Goal: Check status

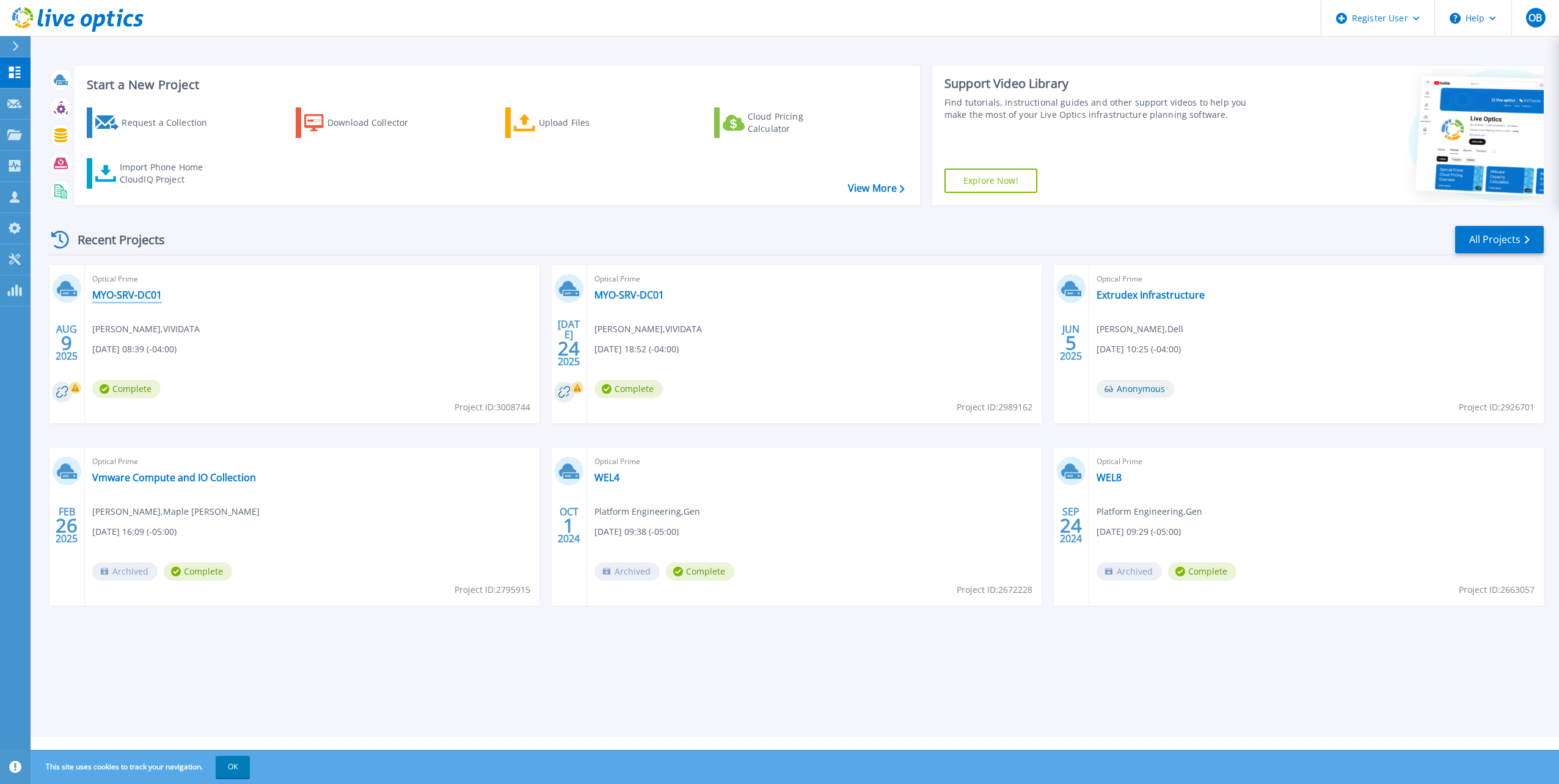
click at [133, 301] on link "MYO-SRV-DC01" at bounding box center [127, 294] width 69 height 13
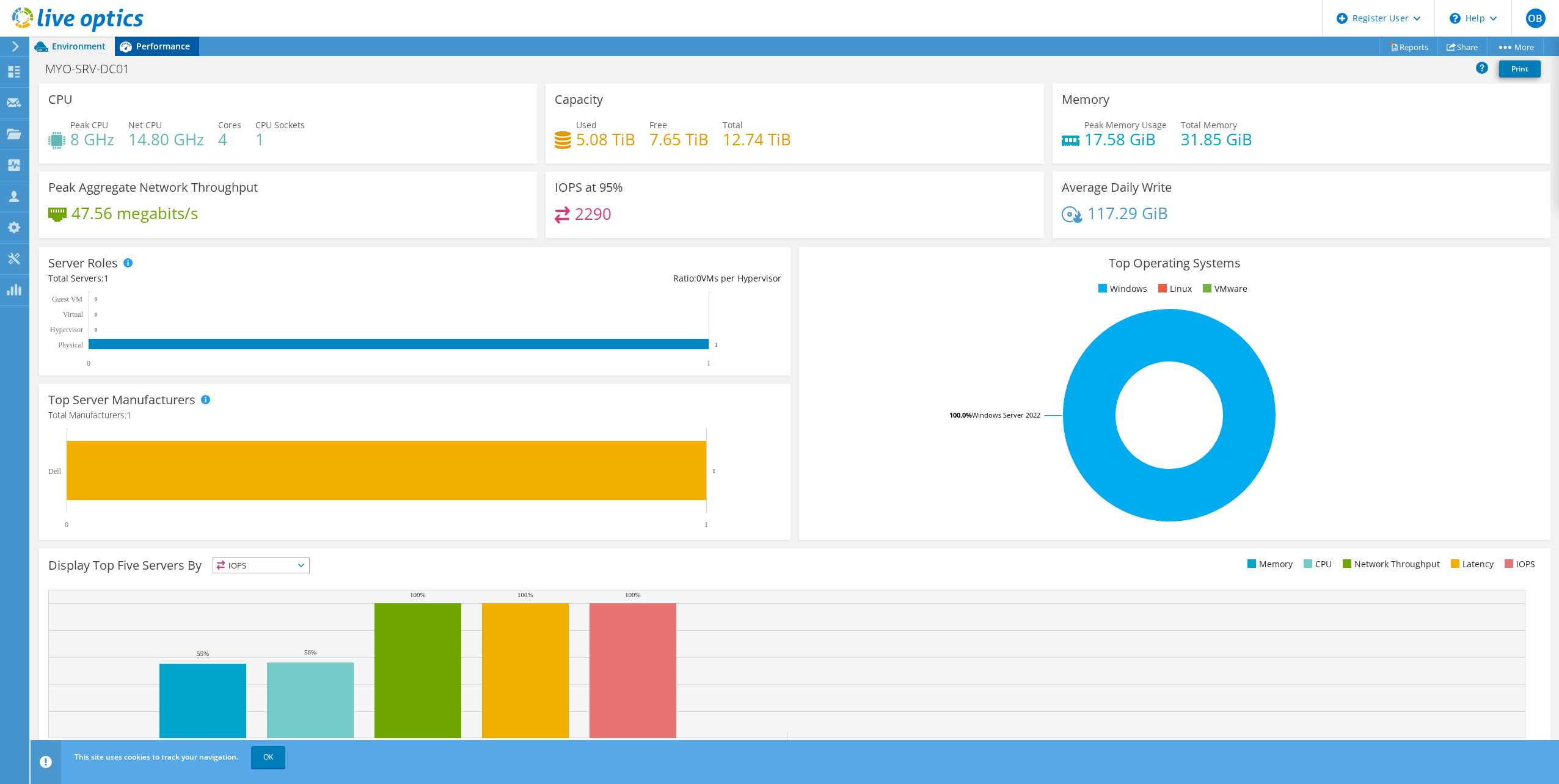
click at [163, 51] on span "Performance" at bounding box center [164, 46] width 54 height 12
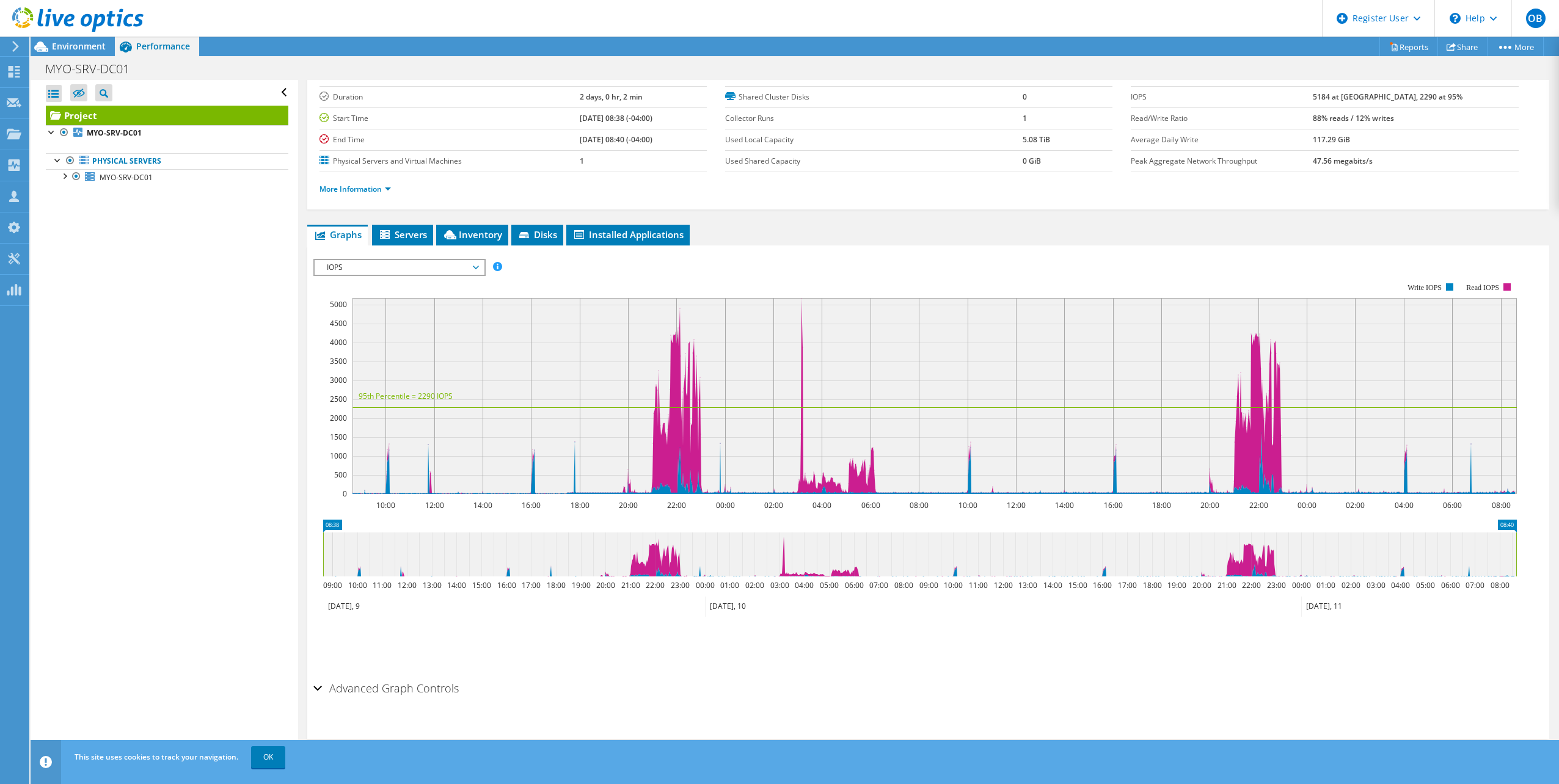
click at [435, 266] on span "IOPS" at bounding box center [398, 266] width 157 height 14
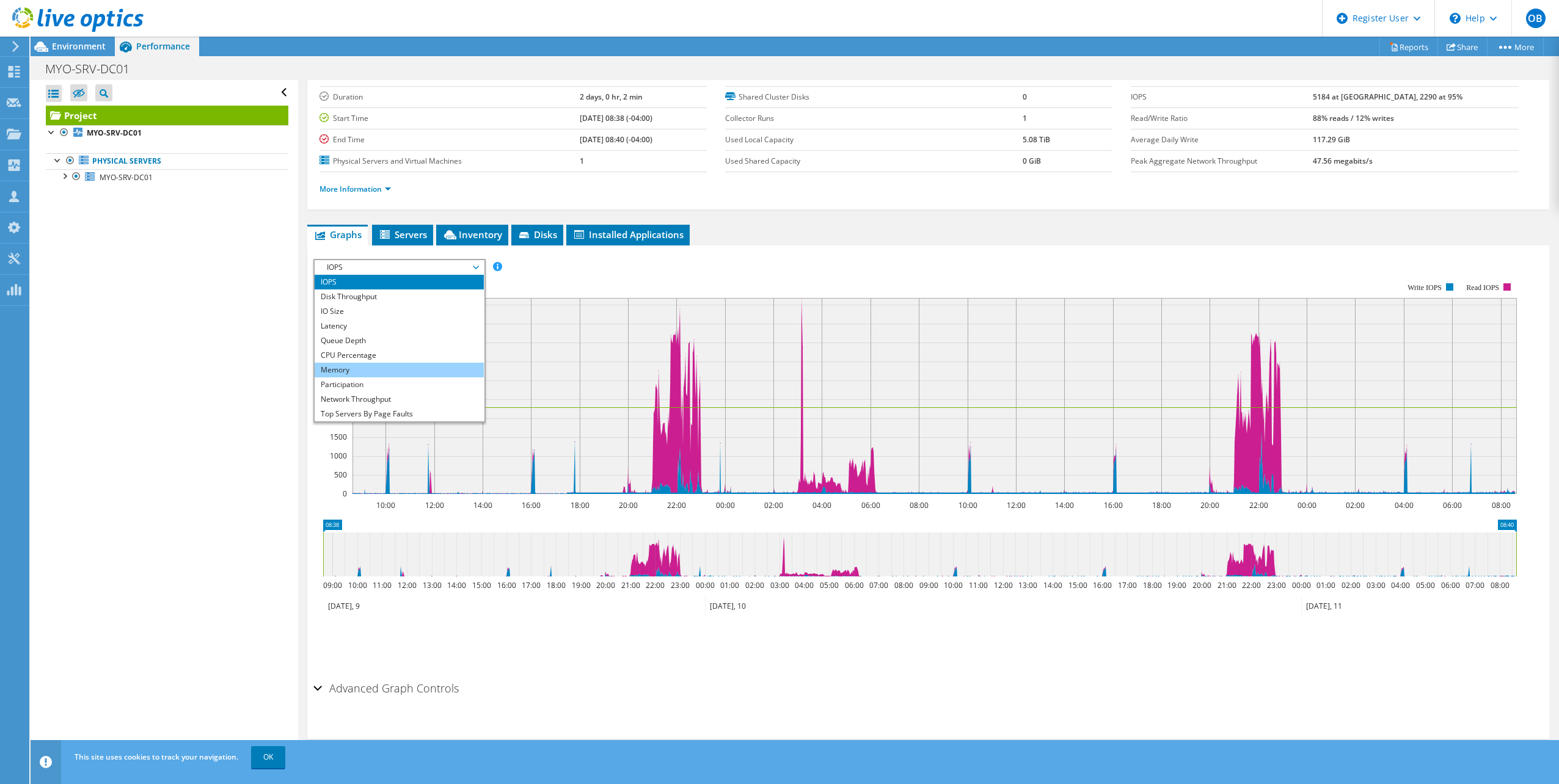
scroll to position [44, 0]
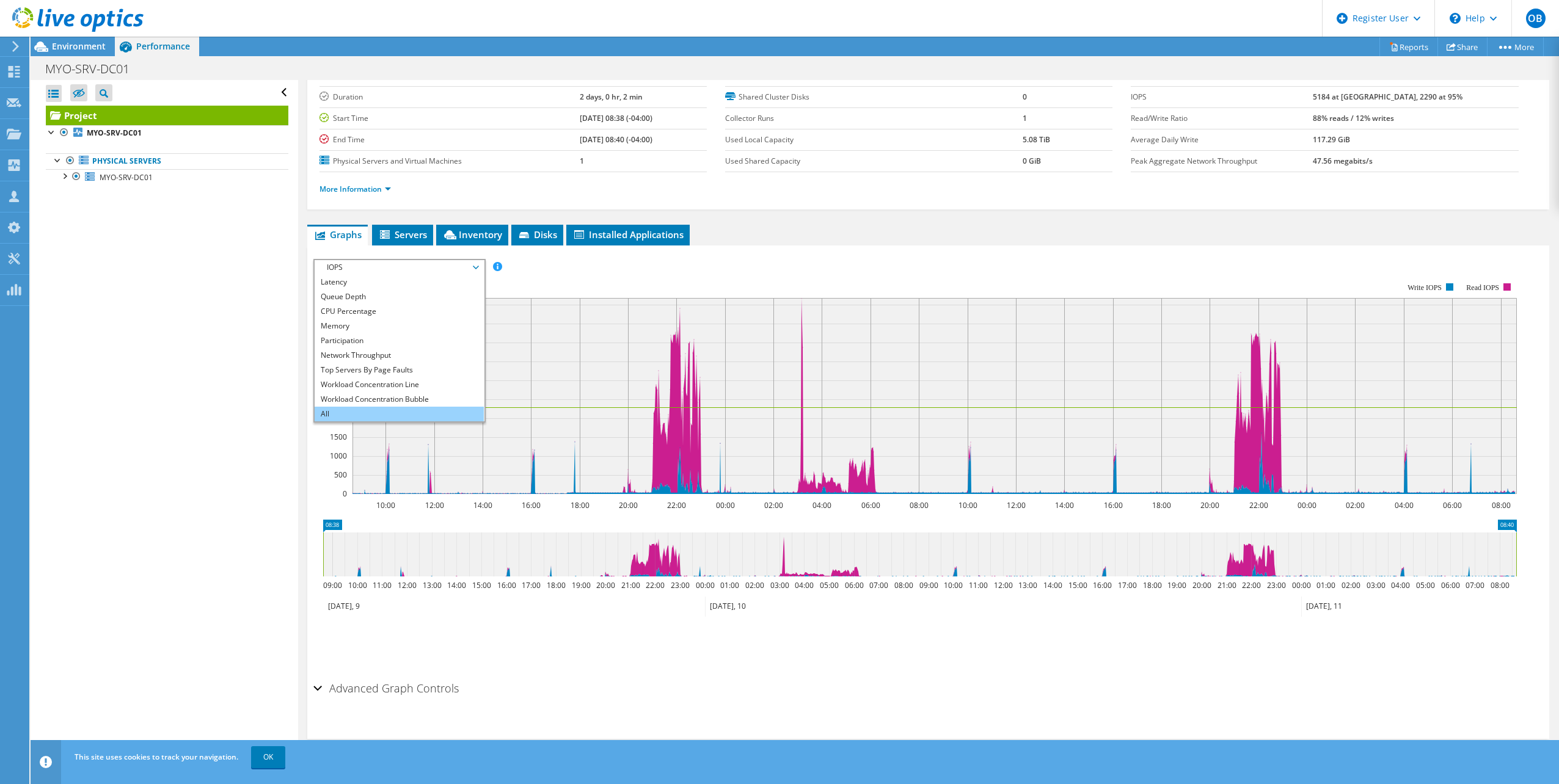
click at [368, 413] on li "All" at bounding box center [399, 414] width 169 height 14
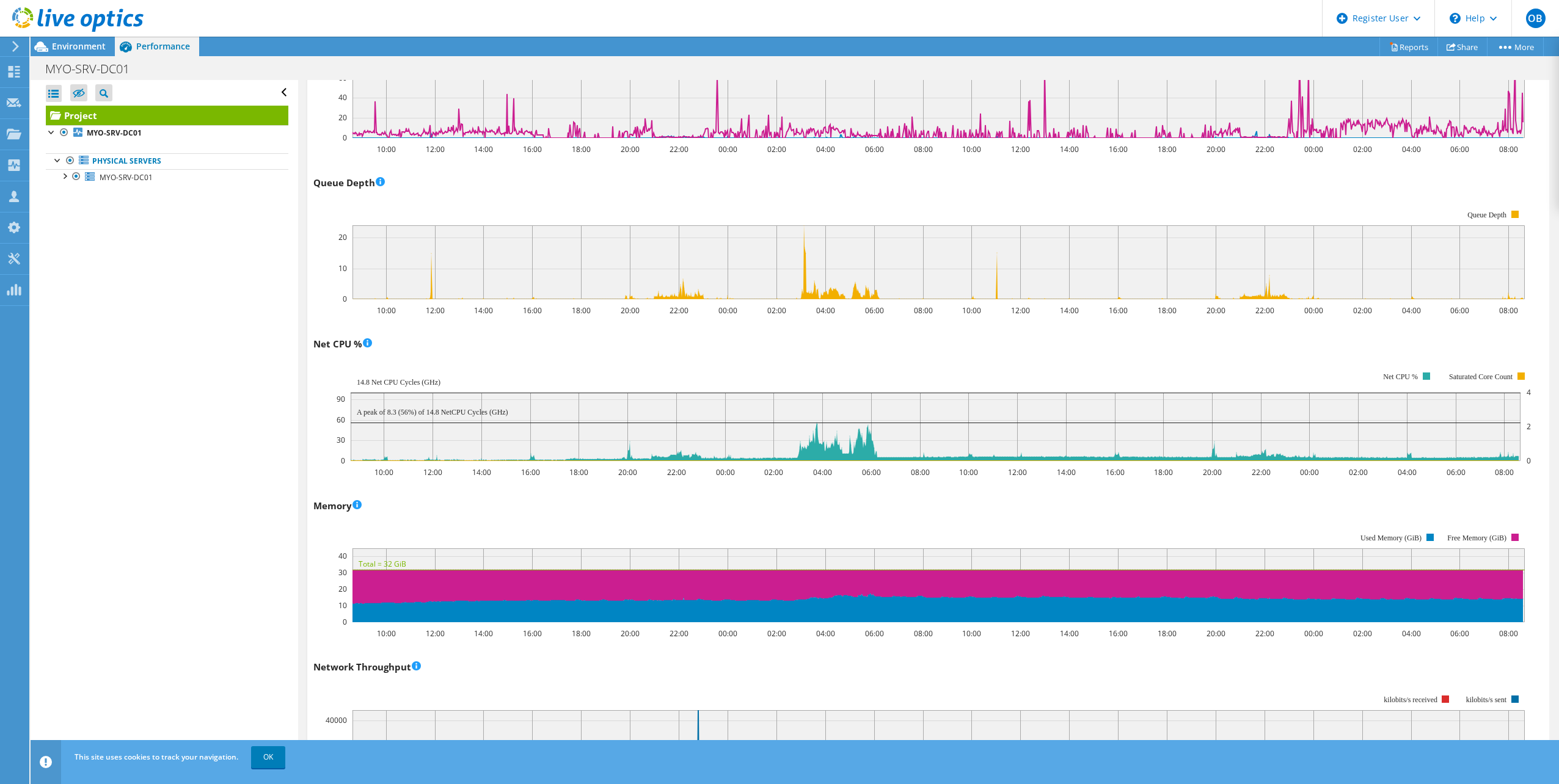
scroll to position [1270, 0]
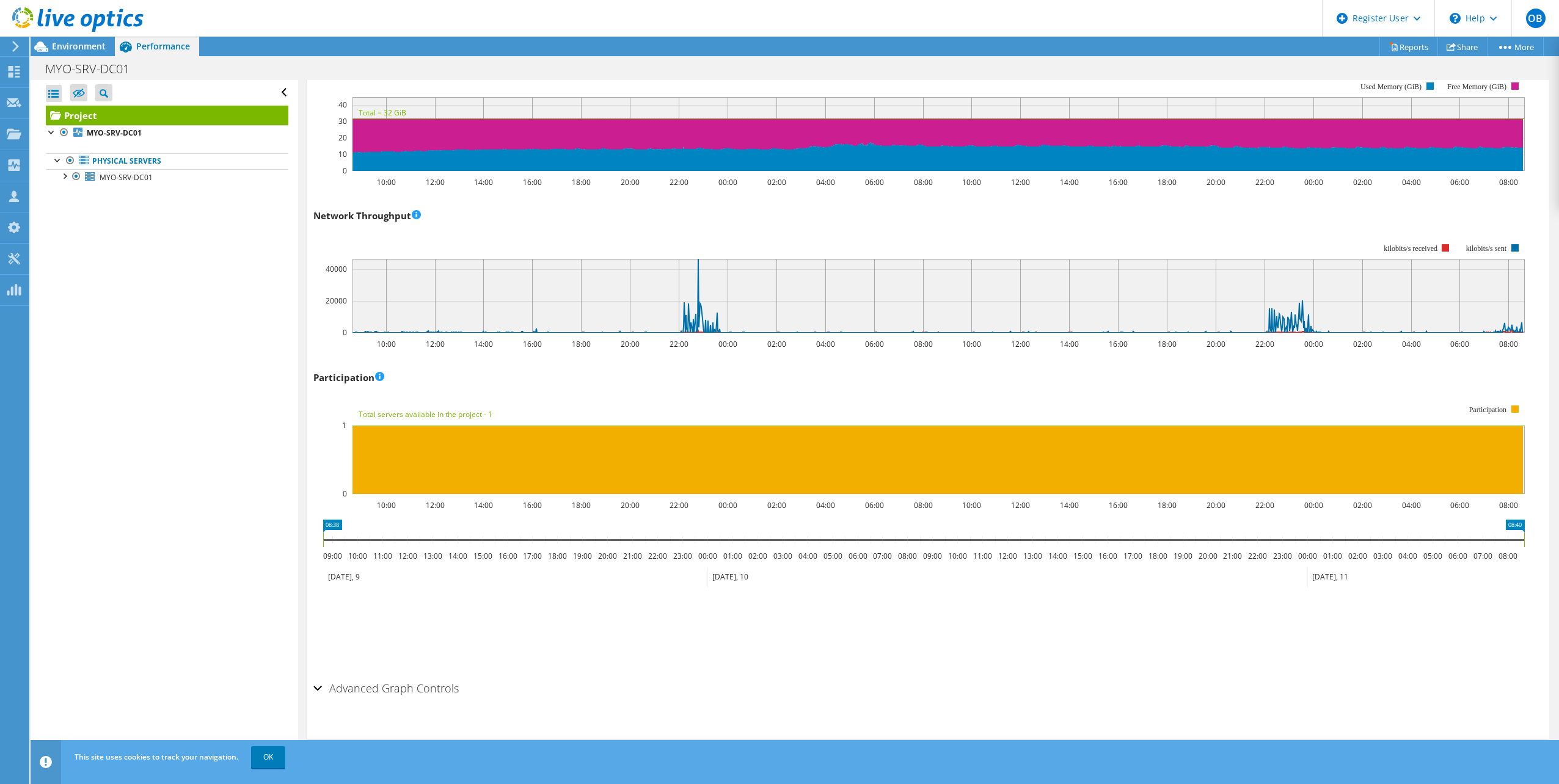
click at [427, 379] on div "Participation 10:00 12:00 14:00 16:00 18:00 20:00 22:00 00:00 02:00 04:00 06:00…" at bounding box center [929, 439] width 1230 height 143
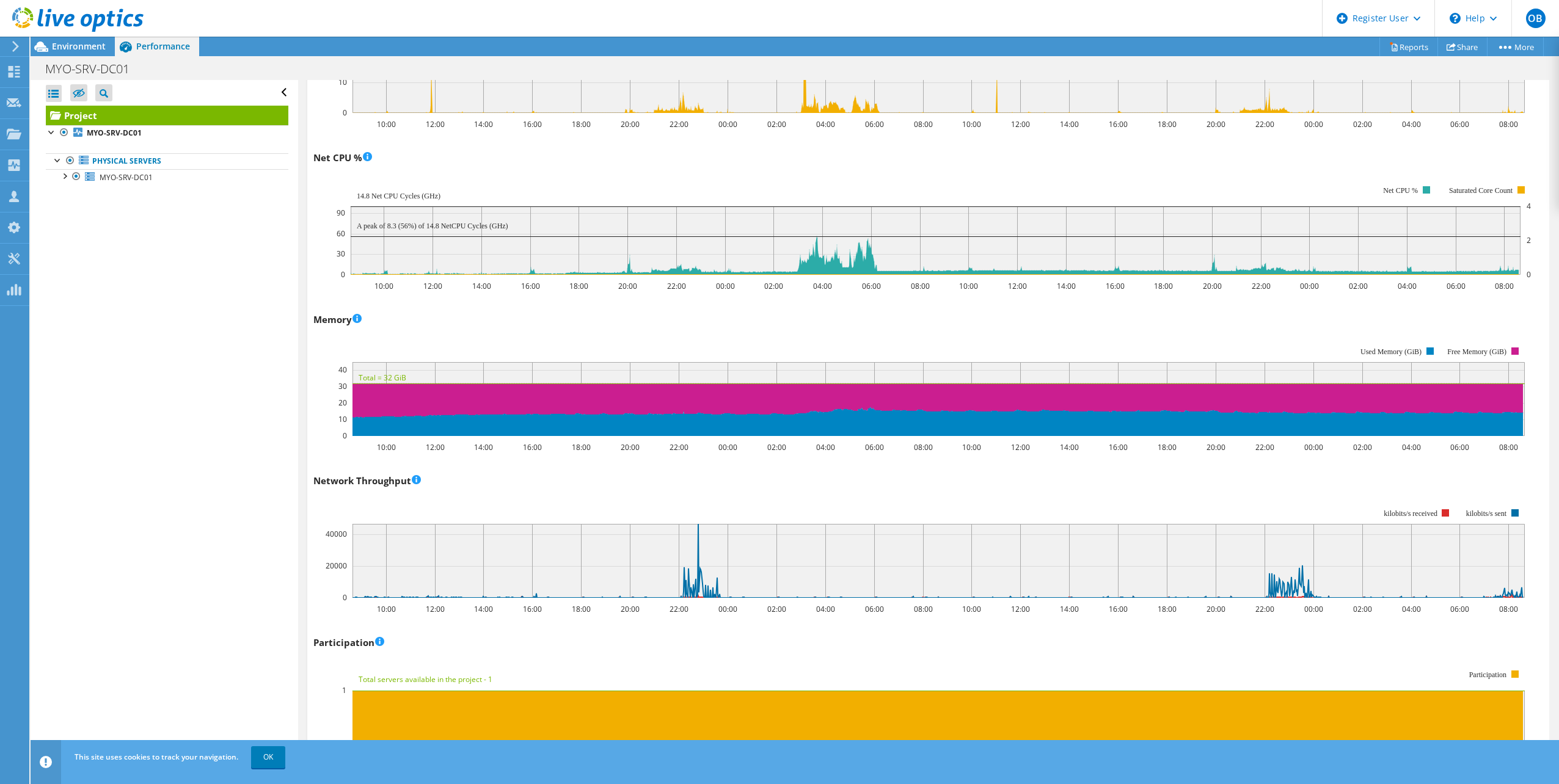
scroll to position [1148, 0]
